Goal: Information Seeking & Learning: Understand process/instructions

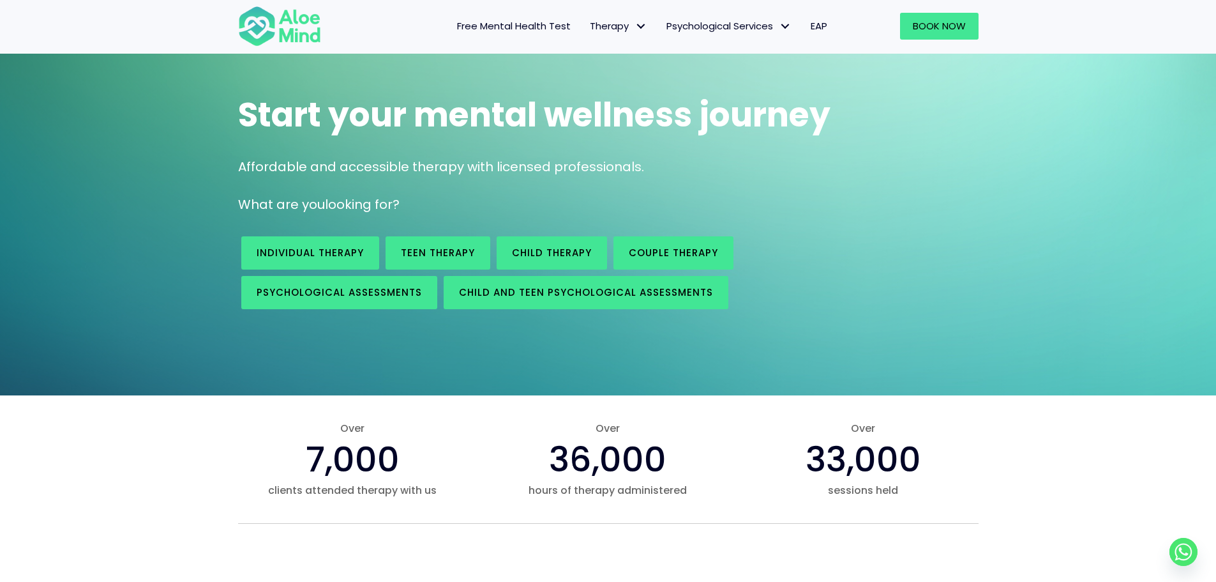
scroll to position [64, 0]
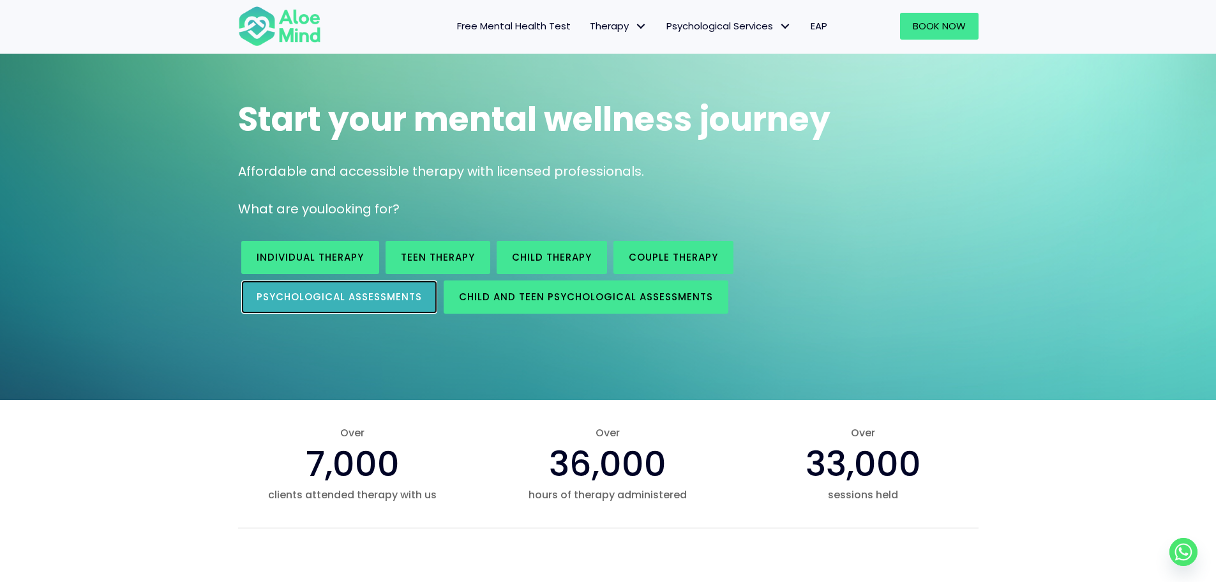
click at [309, 310] on link "Psychological assessments" at bounding box center [339, 296] width 196 height 33
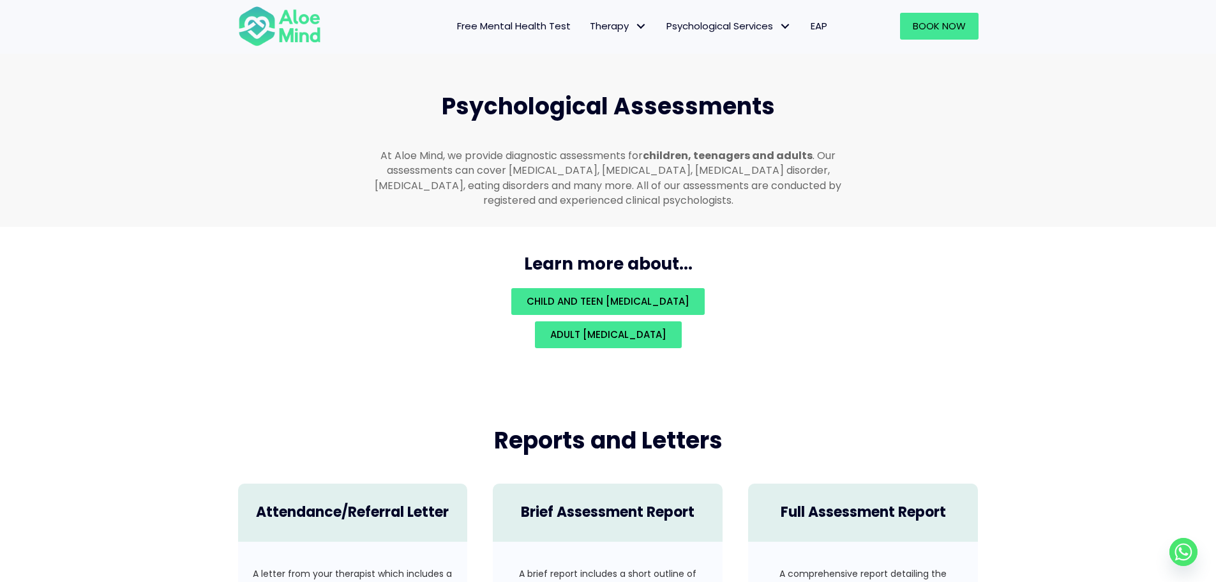
scroll to position [2711, 0]
click at [635, 320] on link "Adult [MEDICAL_DATA]" at bounding box center [608, 333] width 147 height 27
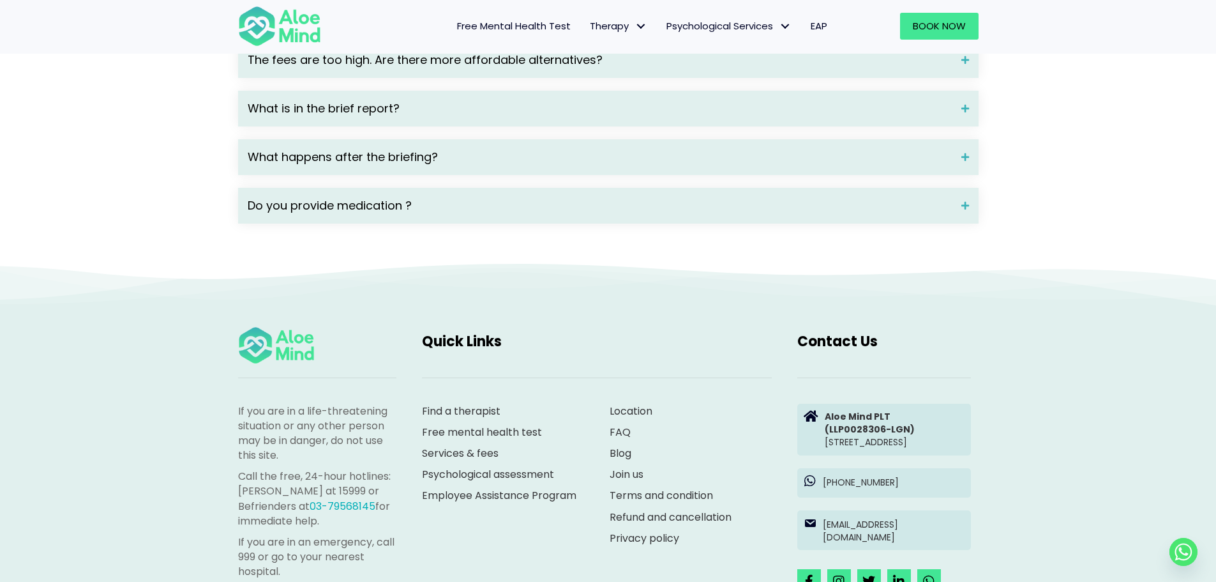
scroll to position [1787, 0]
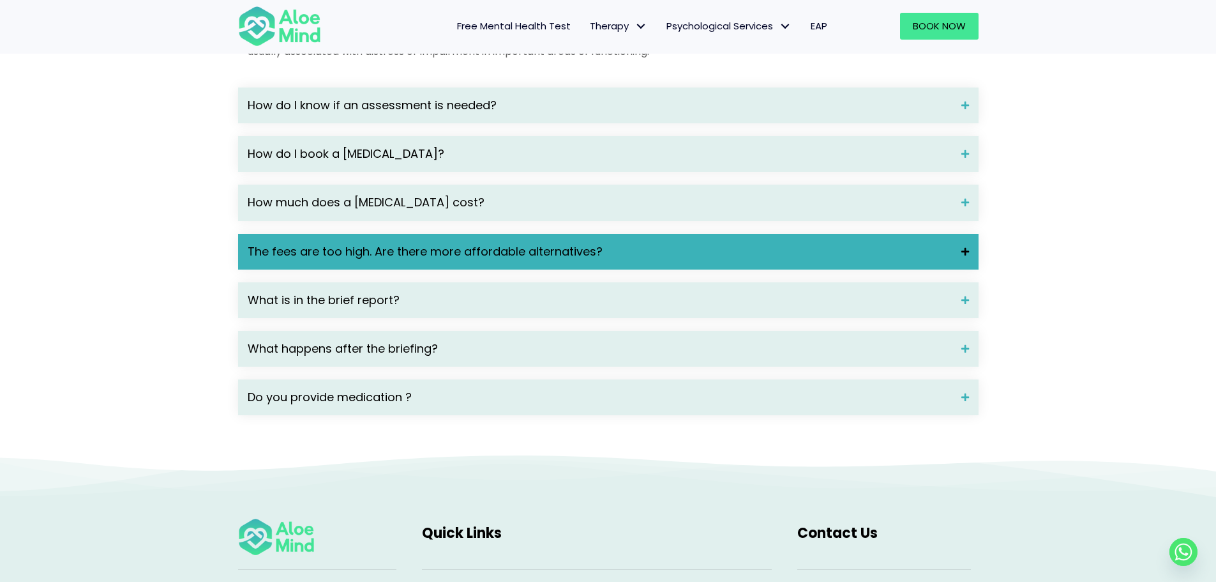
click at [699, 260] on span "The fees are too high. Are there more affordable alternatives?" at bounding box center [600, 251] width 704 height 17
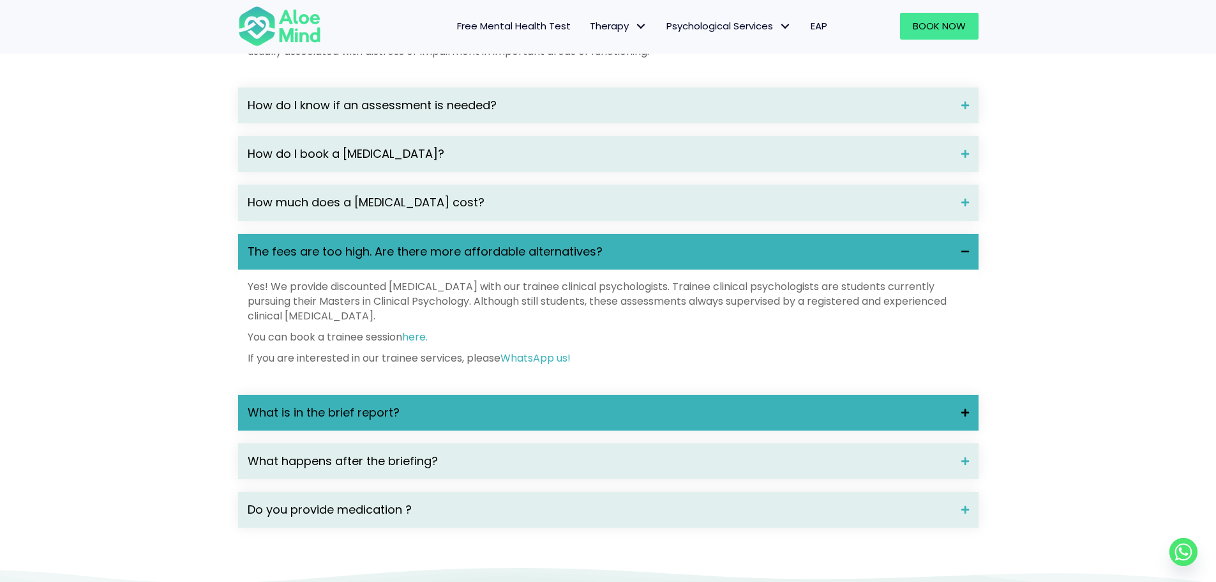
scroll to position [1728, 0]
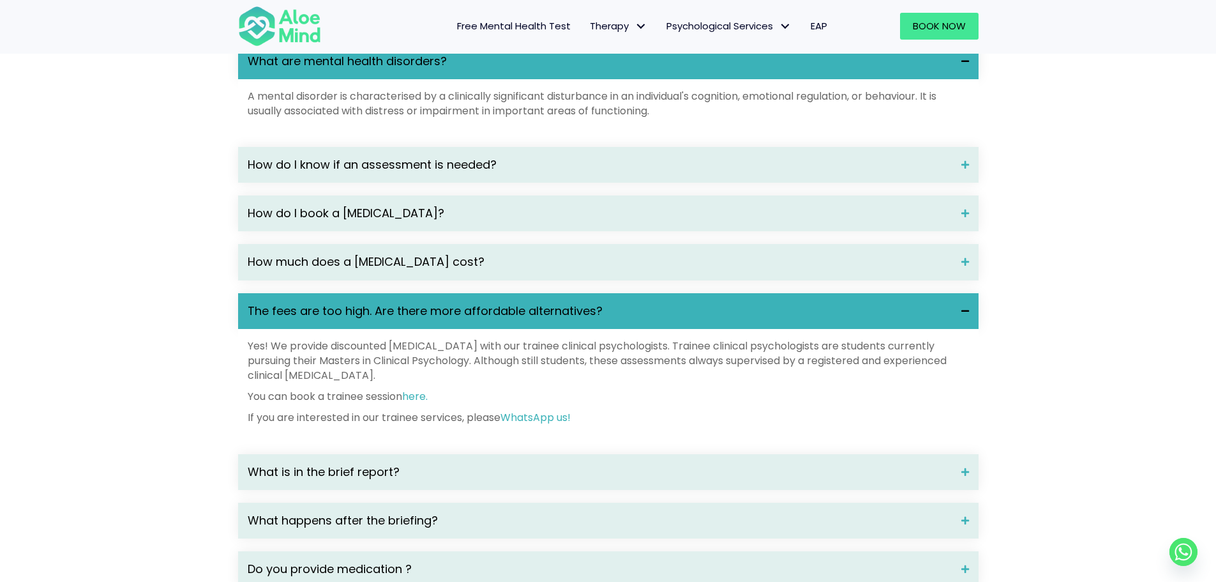
click at [566, 223] on div "How do I book a psychological assessment?" at bounding box center [608, 213] width 741 height 36
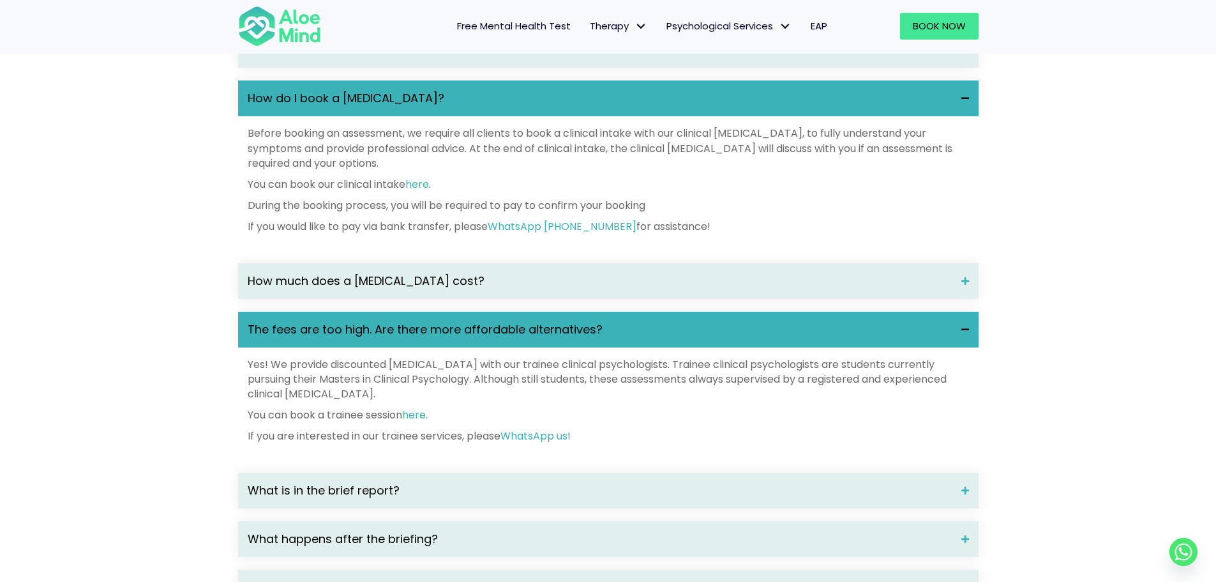
scroll to position [1851, 0]
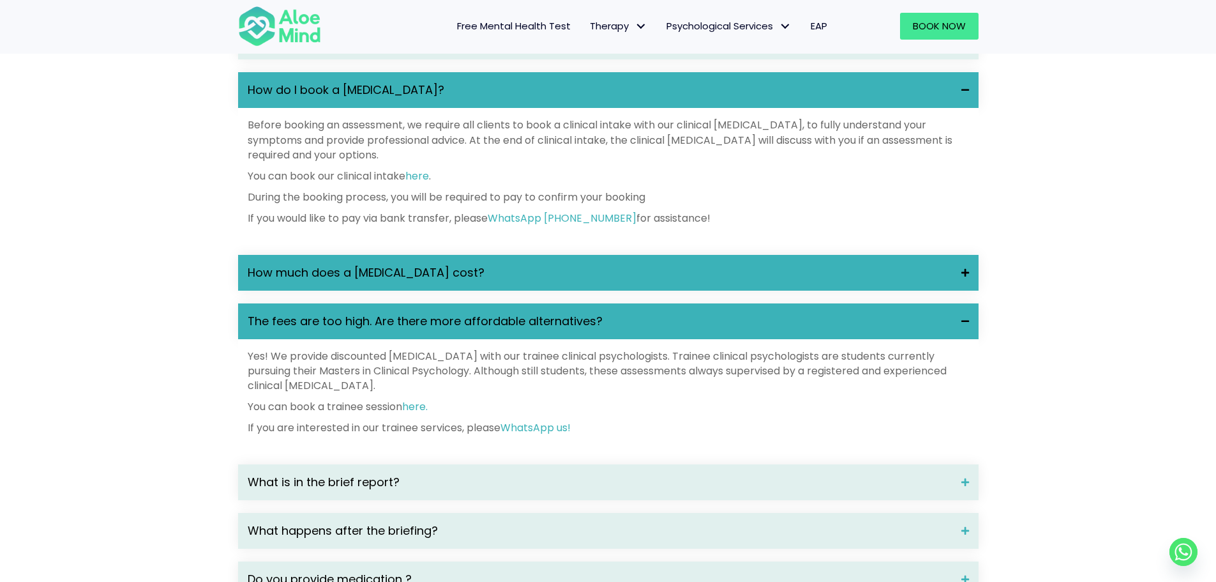
click at [967, 277] on span at bounding box center [960, 272] width 17 height 9
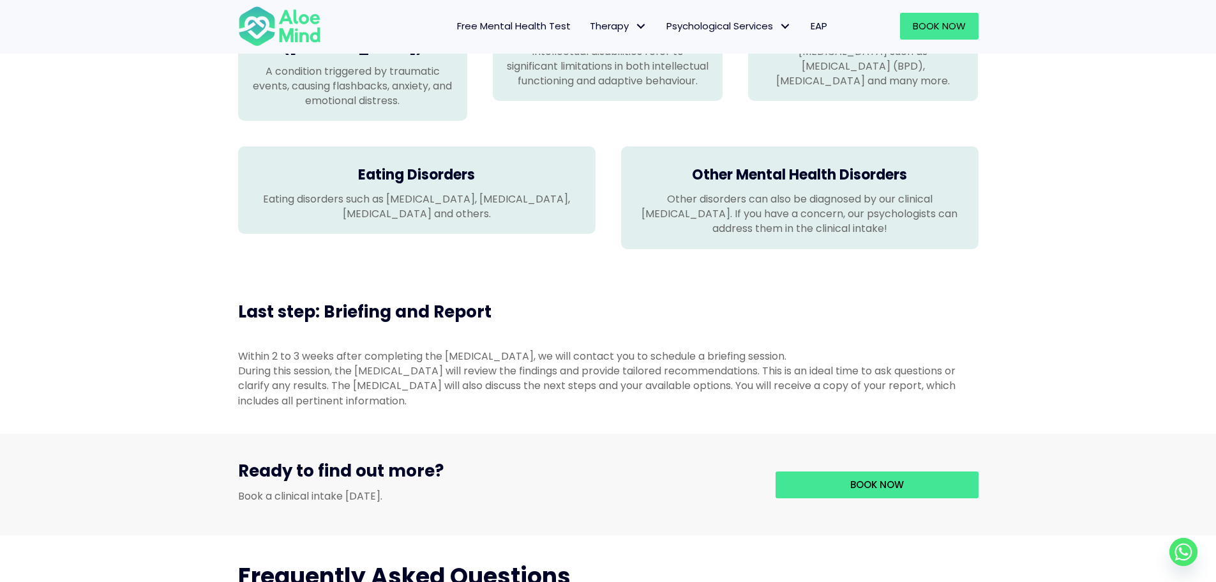
scroll to position [894, 0]
